Goal: Register for event/course

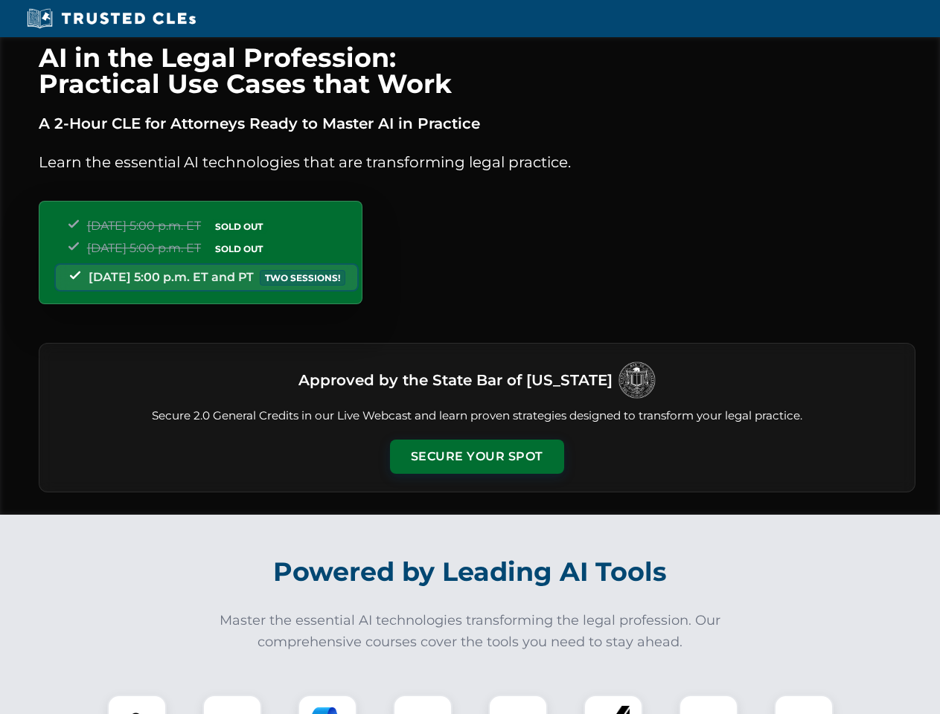
click at [476, 457] on button "Secure Your Spot" at bounding box center [477, 457] width 174 height 34
click at [137, 705] on img at bounding box center [136, 724] width 43 height 43
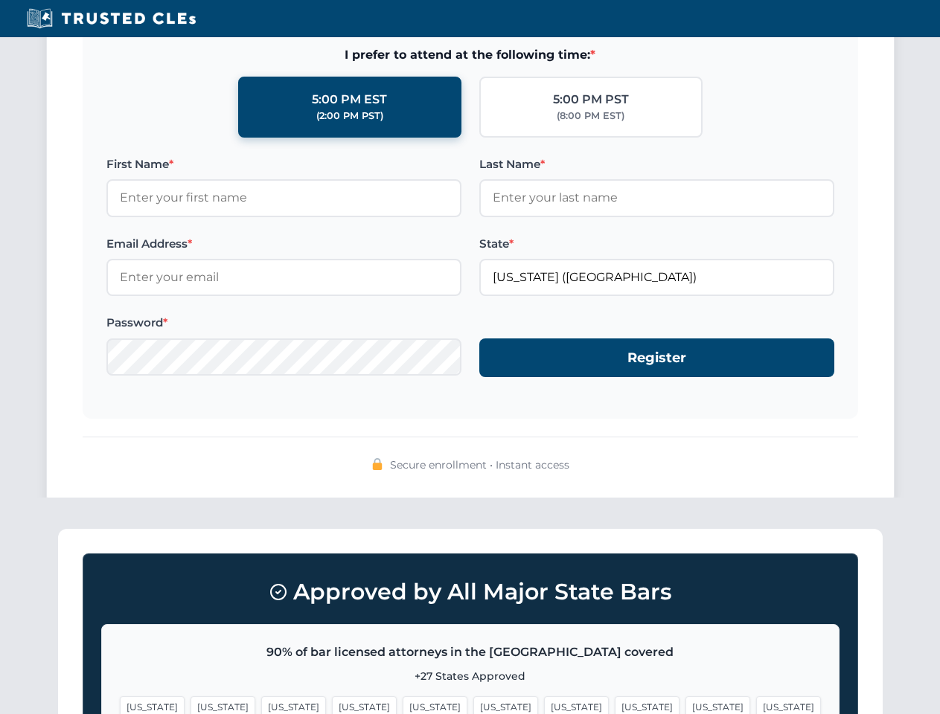
click at [473, 705] on span "[US_STATE]" at bounding box center [505, 707] width 65 height 22
click at [544, 705] on span "[US_STATE]" at bounding box center [576, 707] width 65 height 22
click at [685, 705] on span "[US_STATE]" at bounding box center [717, 707] width 65 height 22
